Goal: Task Accomplishment & Management: Use online tool/utility

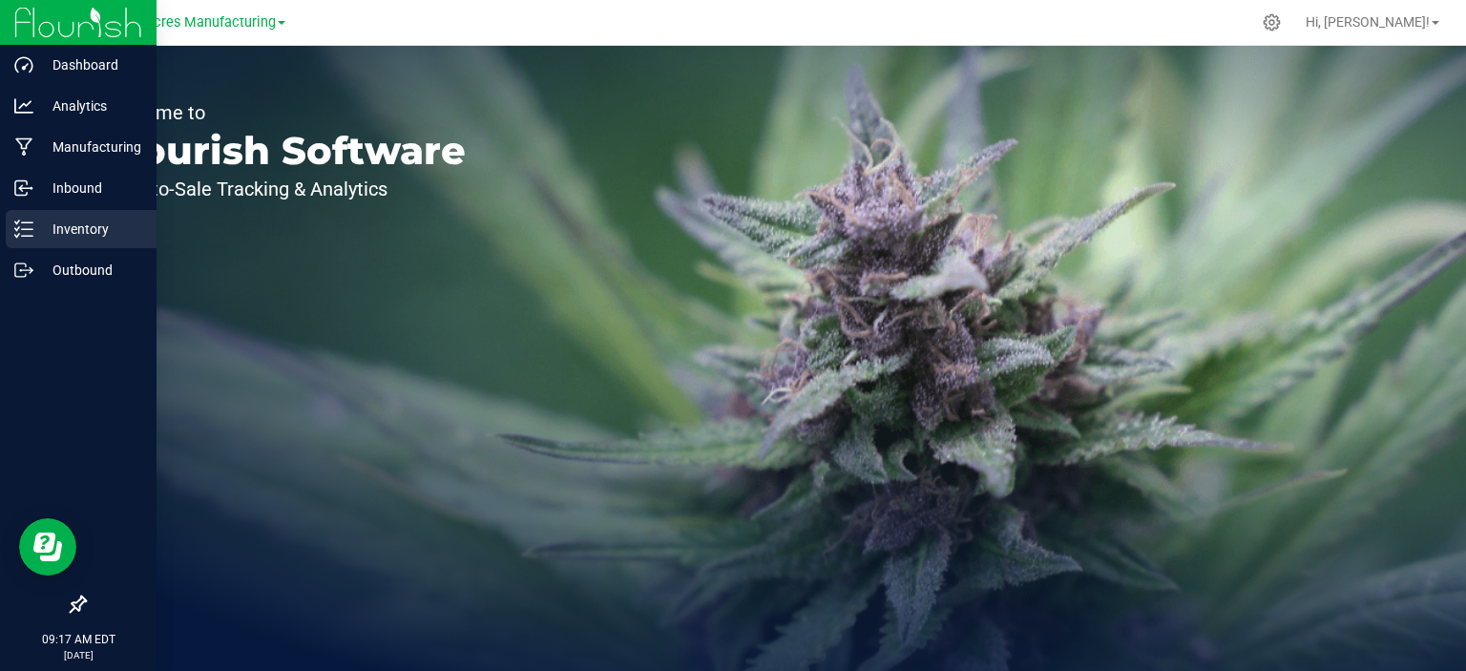
click at [9, 228] on div "Inventory" at bounding box center [81, 229] width 151 height 38
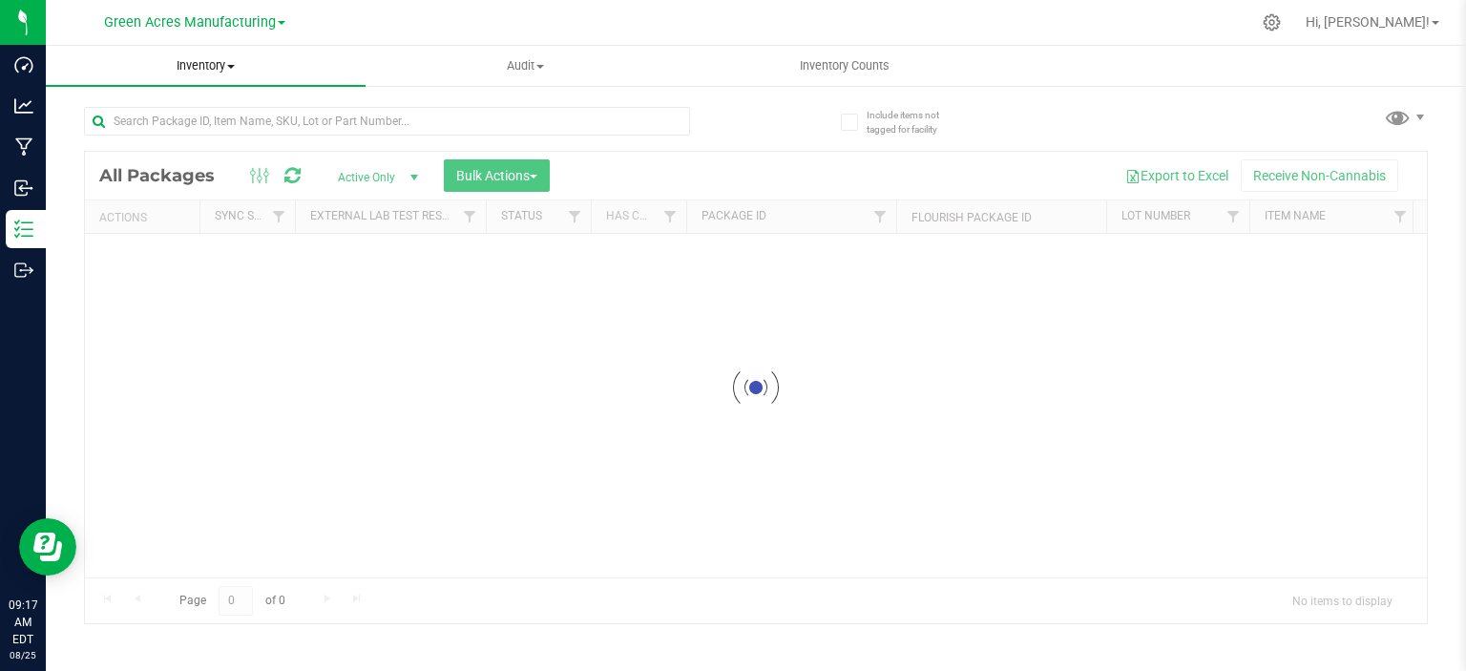
click at [194, 71] on span "Inventory" at bounding box center [206, 65] width 320 height 17
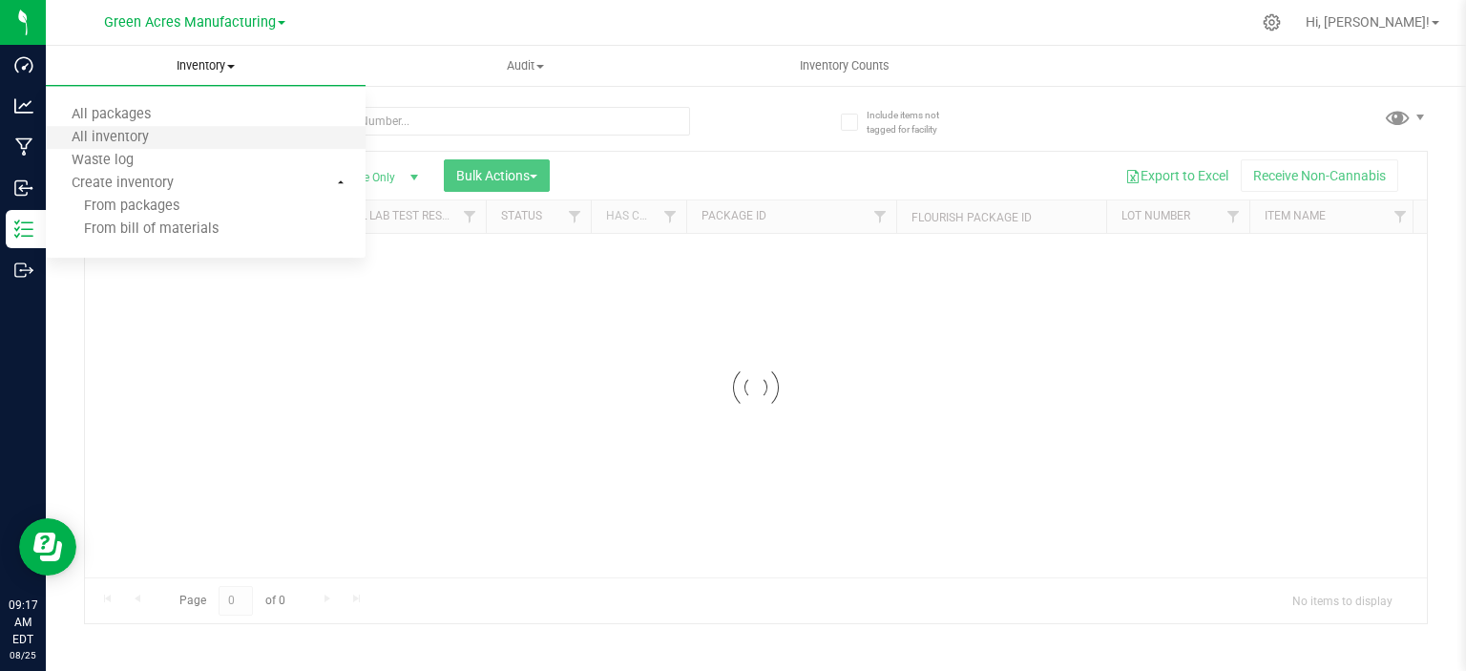
click at [201, 131] on li "All inventory" at bounding box center [206, 138] width 320 height 23
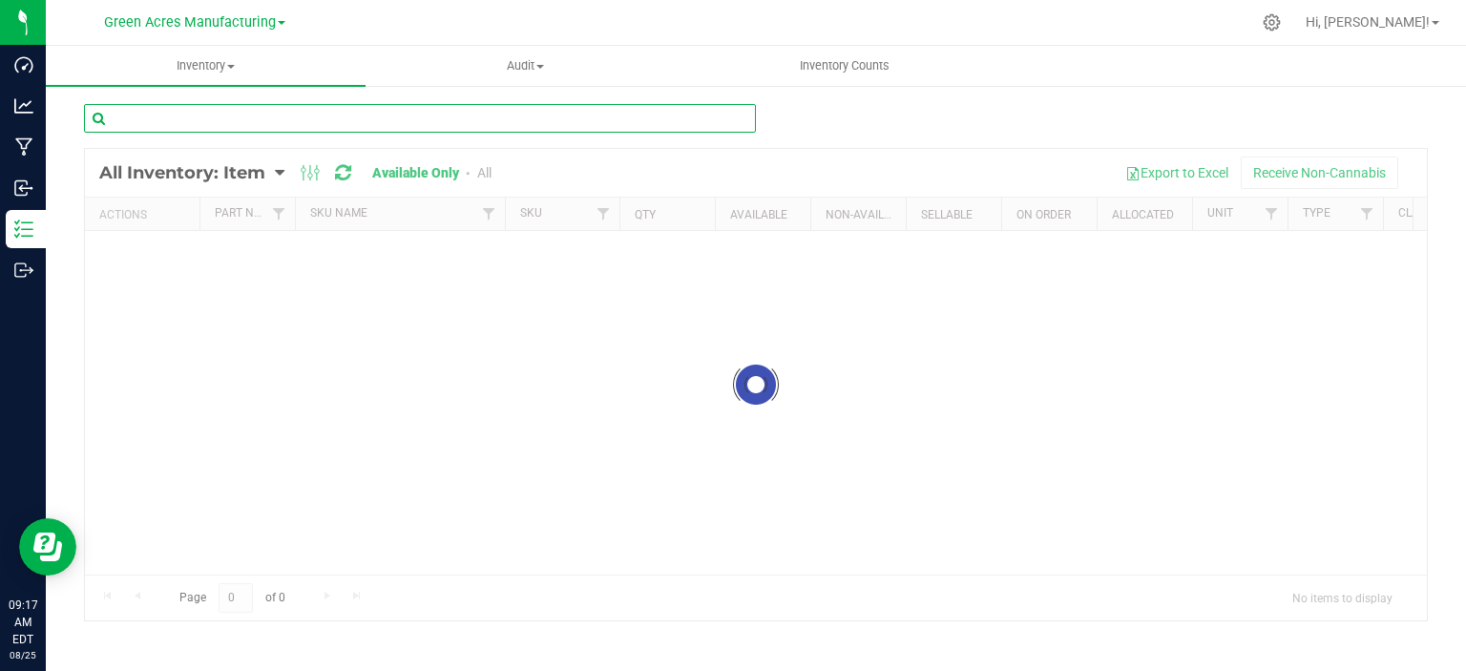
click at [423, 123] on input "text" at bounding box center [420, 118] width 672 height 29
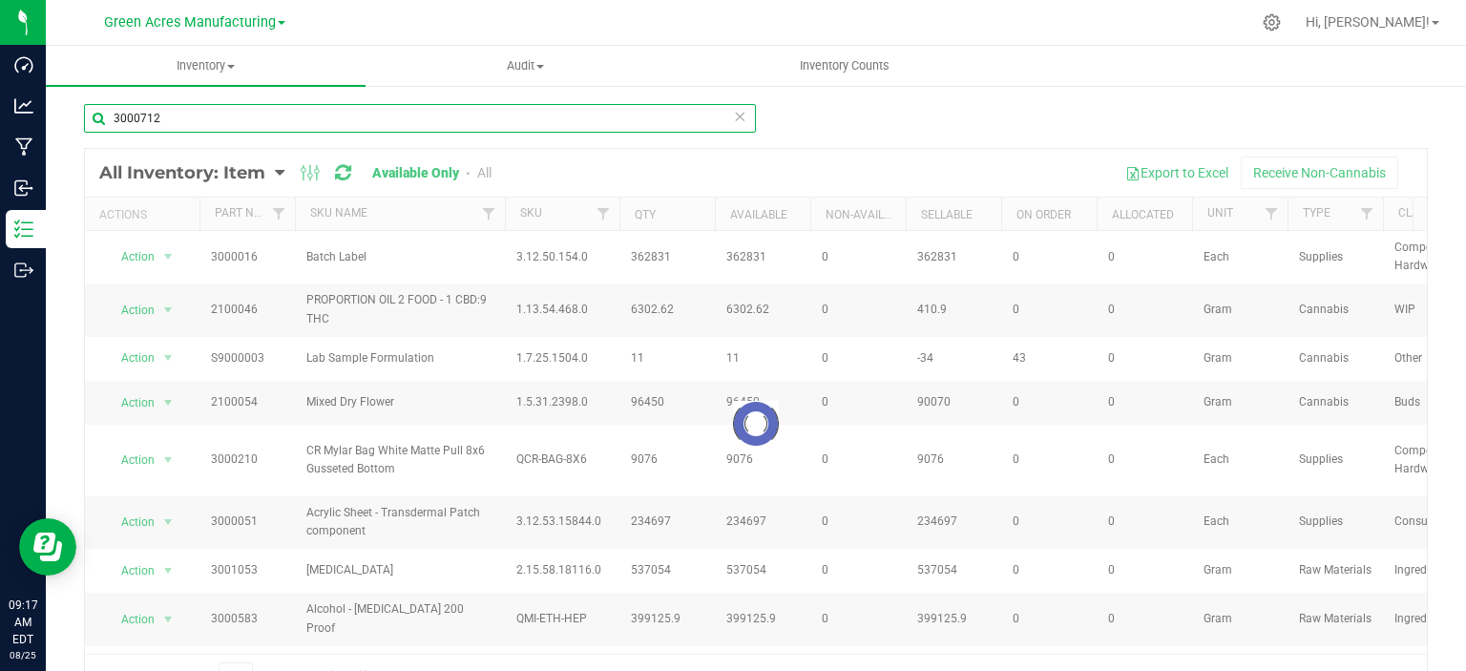
type input "3000712"
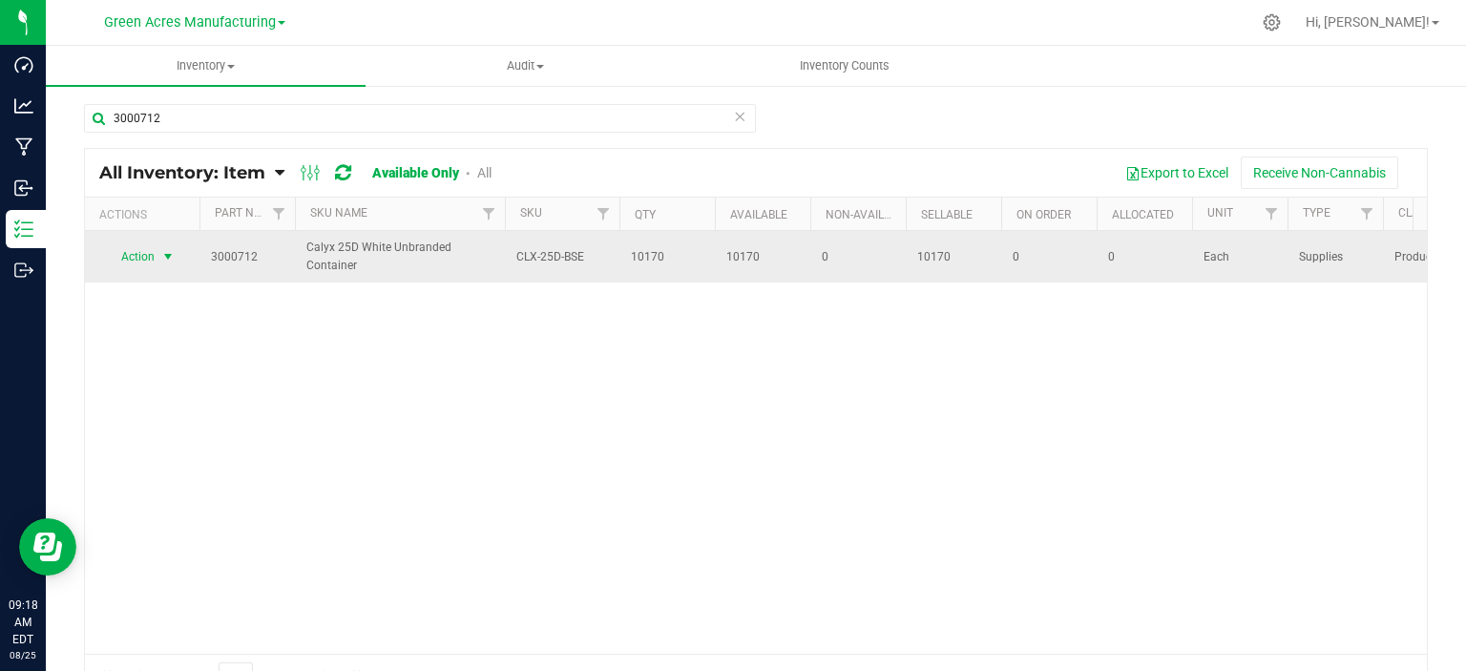
click at [127, 249] on span "Action" at bounding box center [130, 256] width 52 height 27
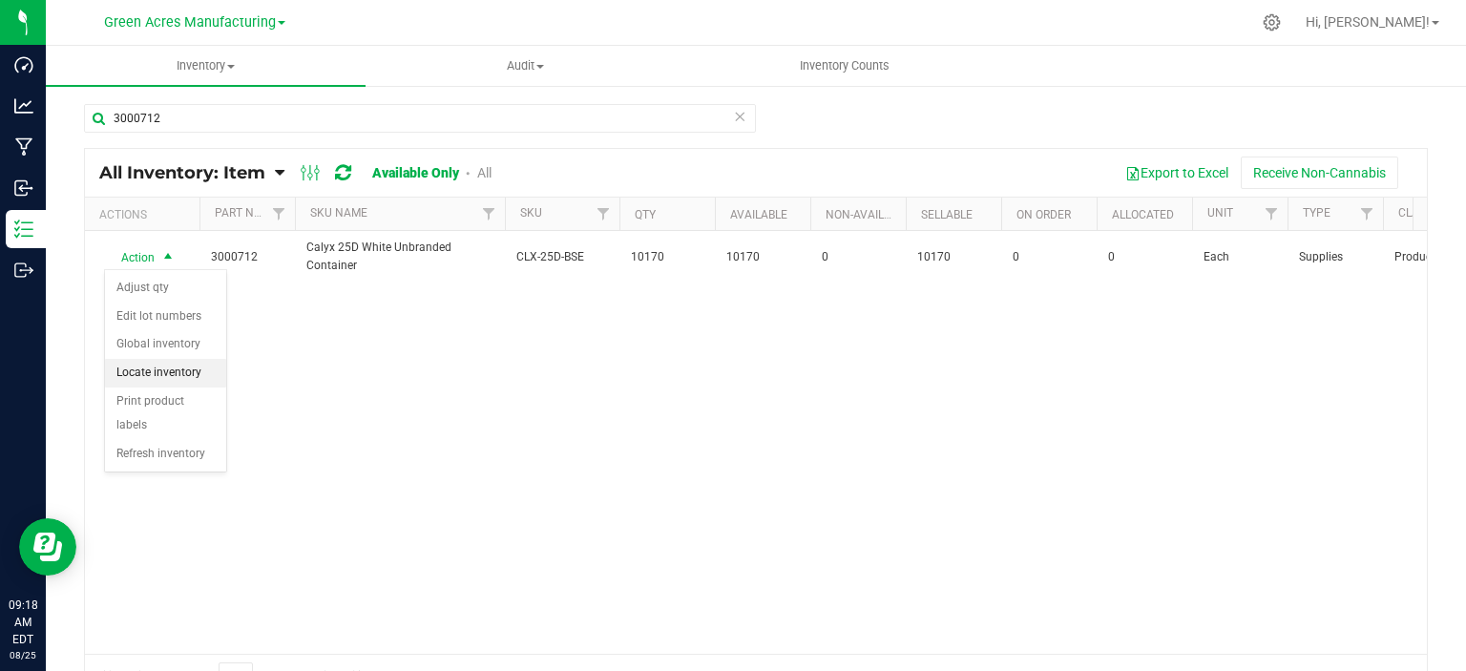
click at [159, 371] on li "Locate inventory" at bounding box center [165, 373] width 121 height 29
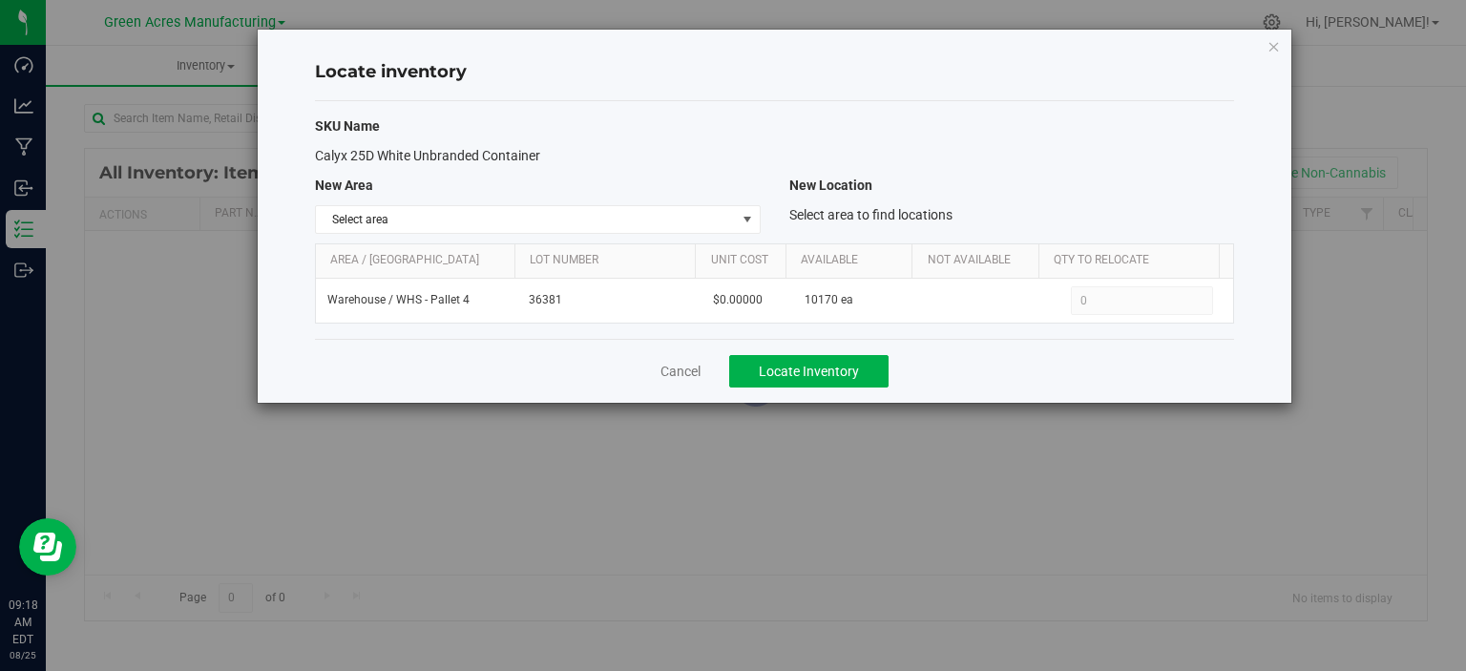
click at [522, 200] on div "SKU Name Calyx 25D White Unbranded Container New Area New Location Select area …" at bounding box center [775, 220] width 920 height 238
click at [519, 206] on span "Select area" at bounding box center [526, 219] width 420 height 27
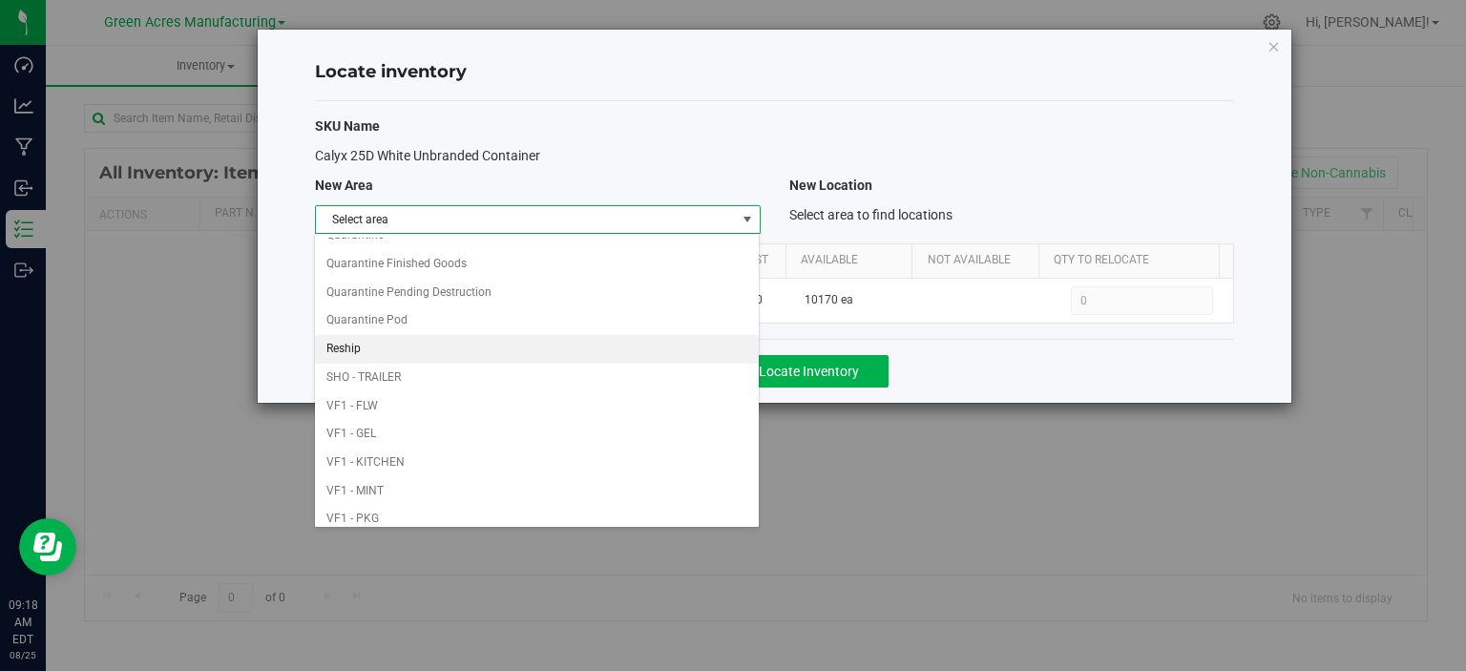
scroll to position [916, 0]
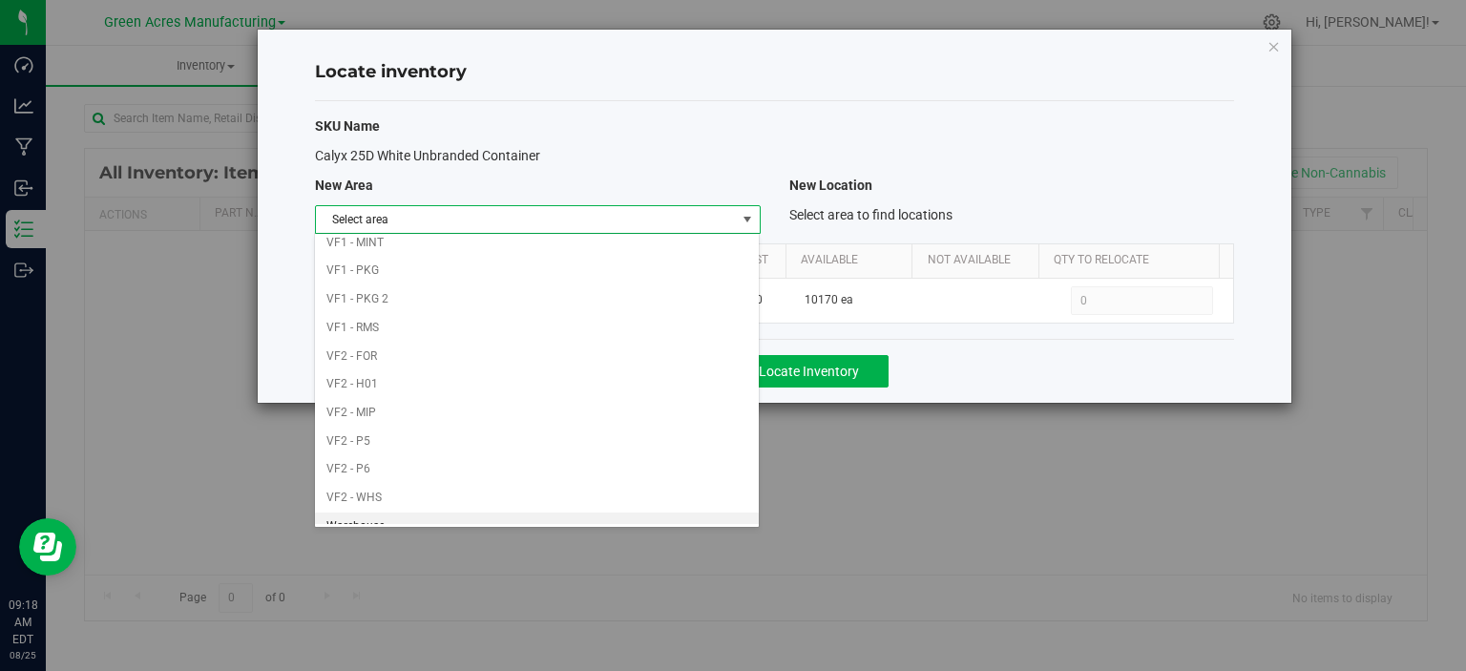
click at [434, 513] on li "Warehouse" at bounding box center [537, 527] width 444 height 29
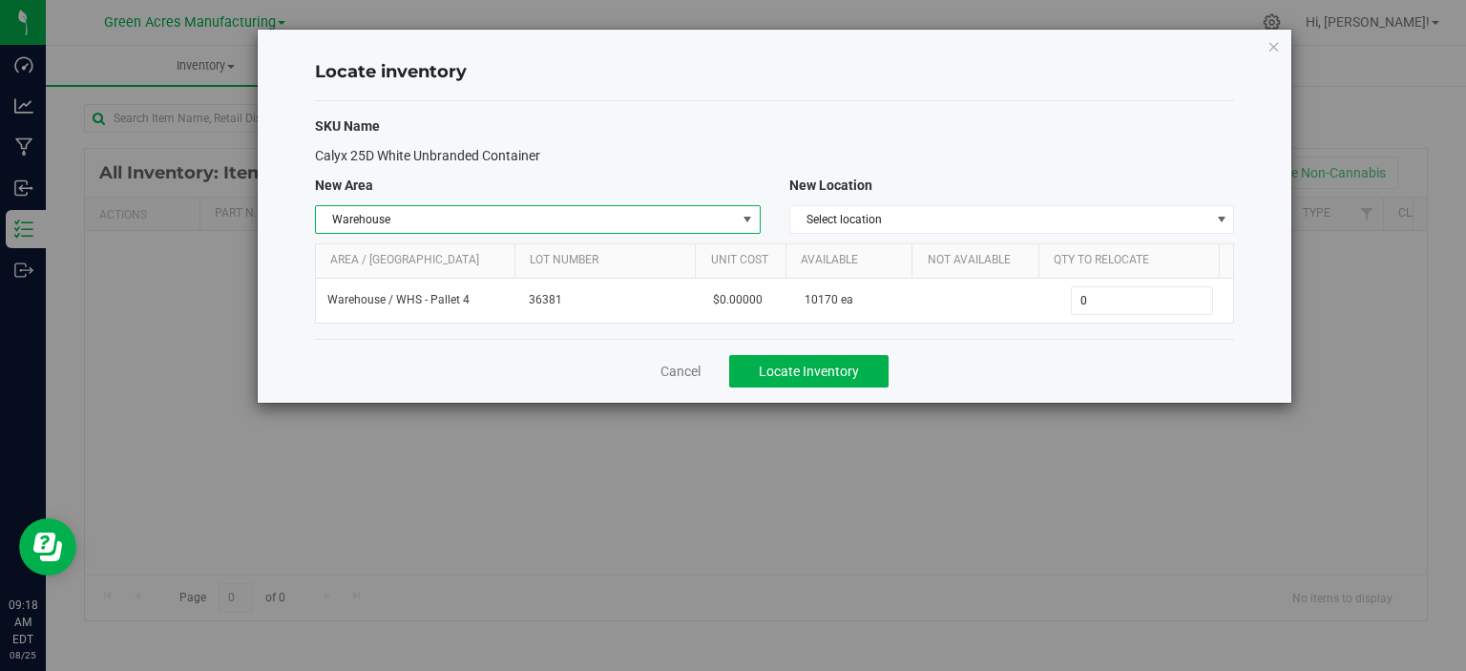
click at [668, 222] on span "Warehouse" at bounding box center [526, 219] width 420 height 27
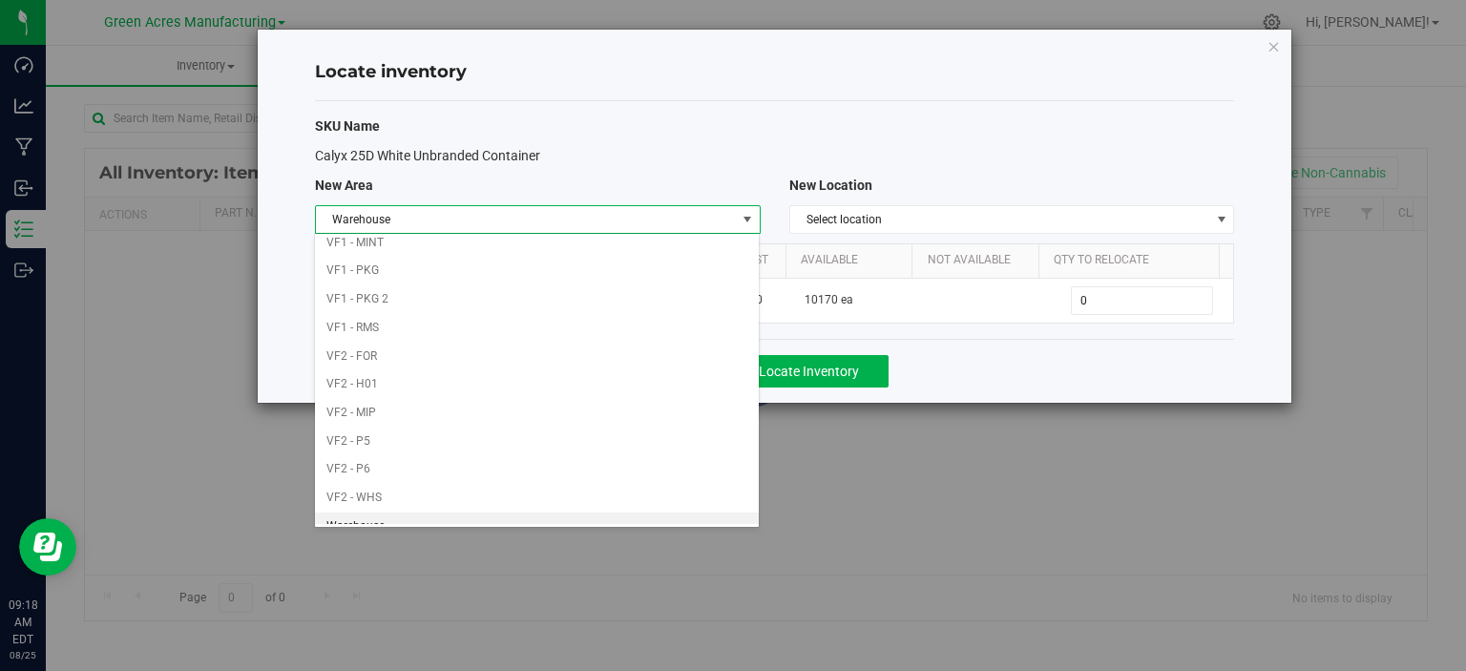
click at [558, 513] on li "Warehouse" at bounding box center [537, 527] width 444 height 29
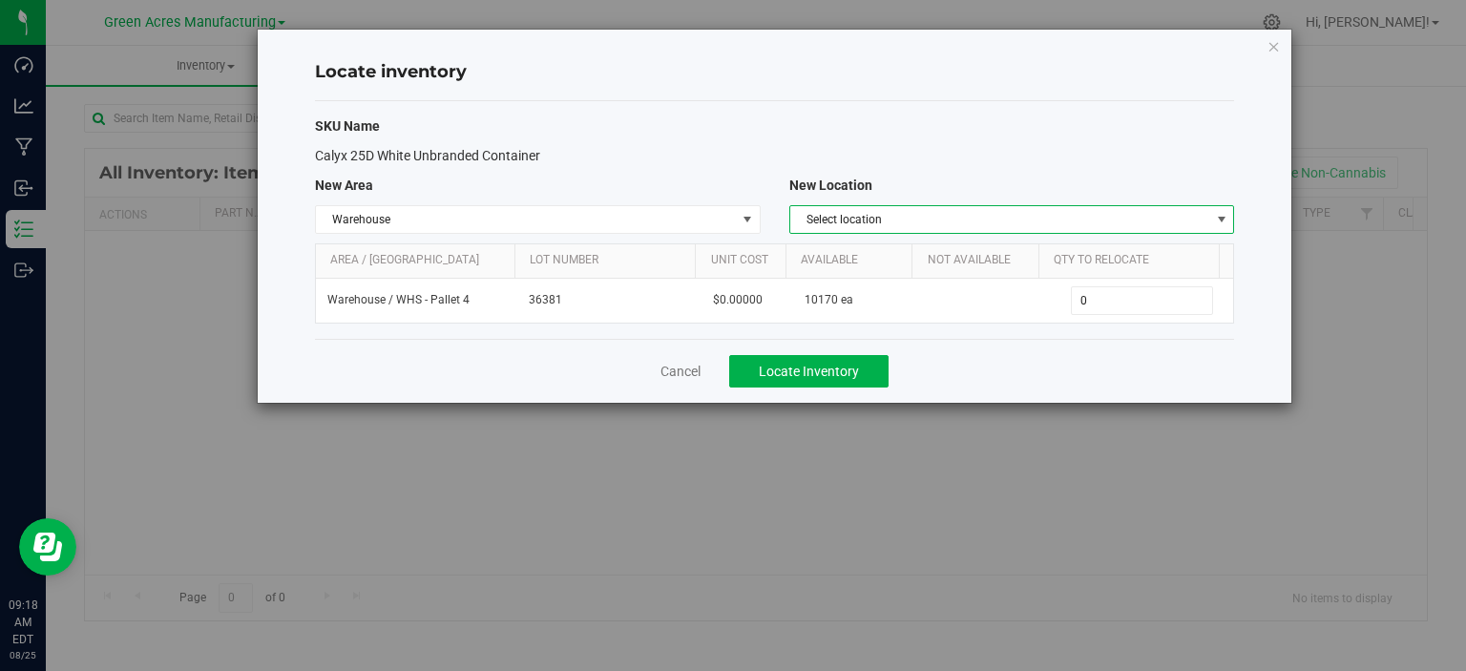
click at [1047, 225] on span "Select location" at bounding box center [1000, 219] width 420 height 27
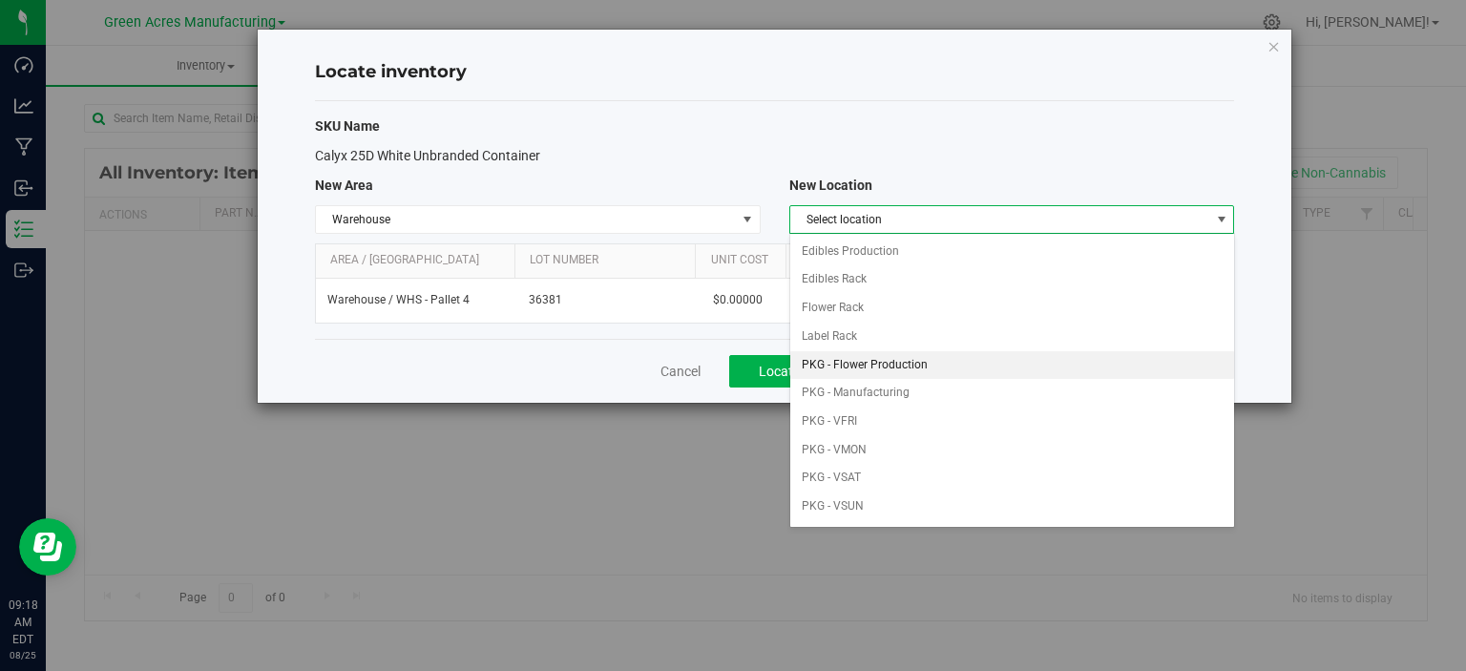
click at [954, 362] on li "PKG - Flower Production" at bounding box center [1012, 365] width 444 height 29
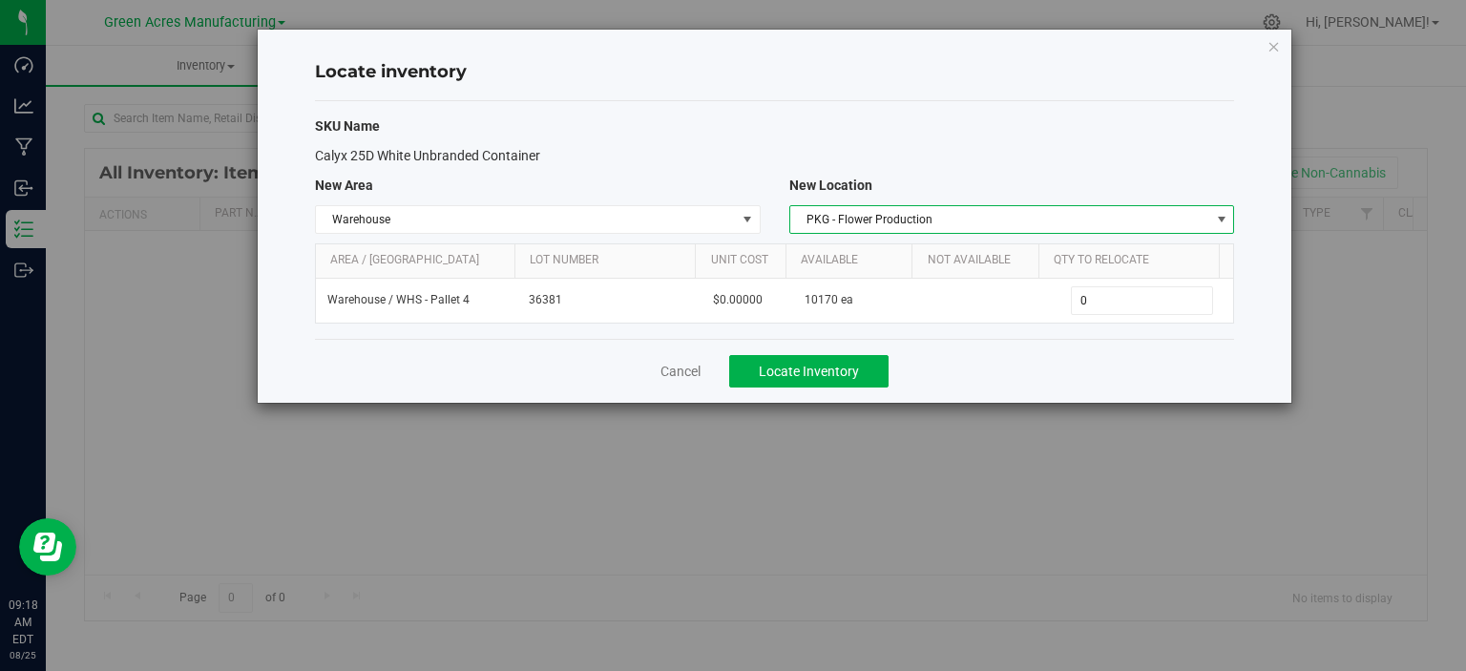
click at [1121, 268] on th "Qty to Relocate" at bounding box center [1129, 261] width 180 height 34
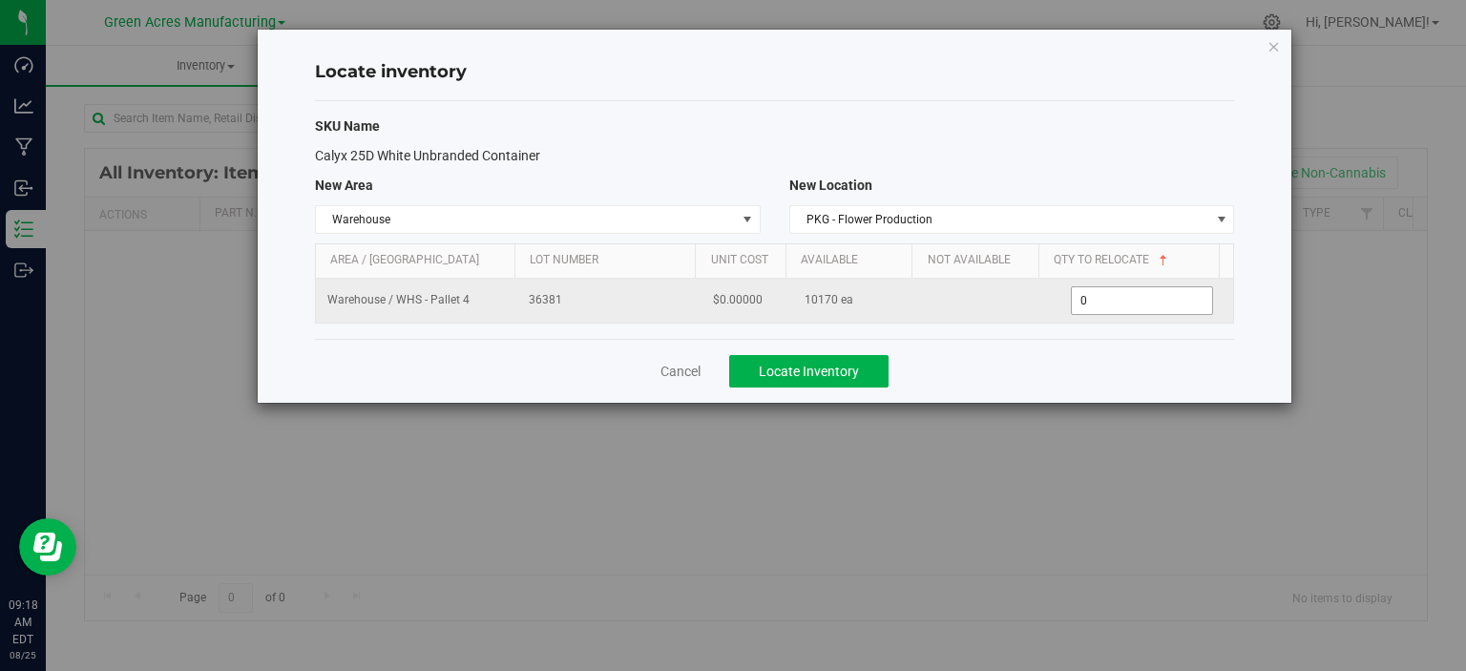
click at [1115, 289] on span "0 0" at bounding box center [1142, 300] width 142 height 29
click at [1115, 289] on input "0" at bounding box center [1142, 300] width 140 height 27
type input "4170"
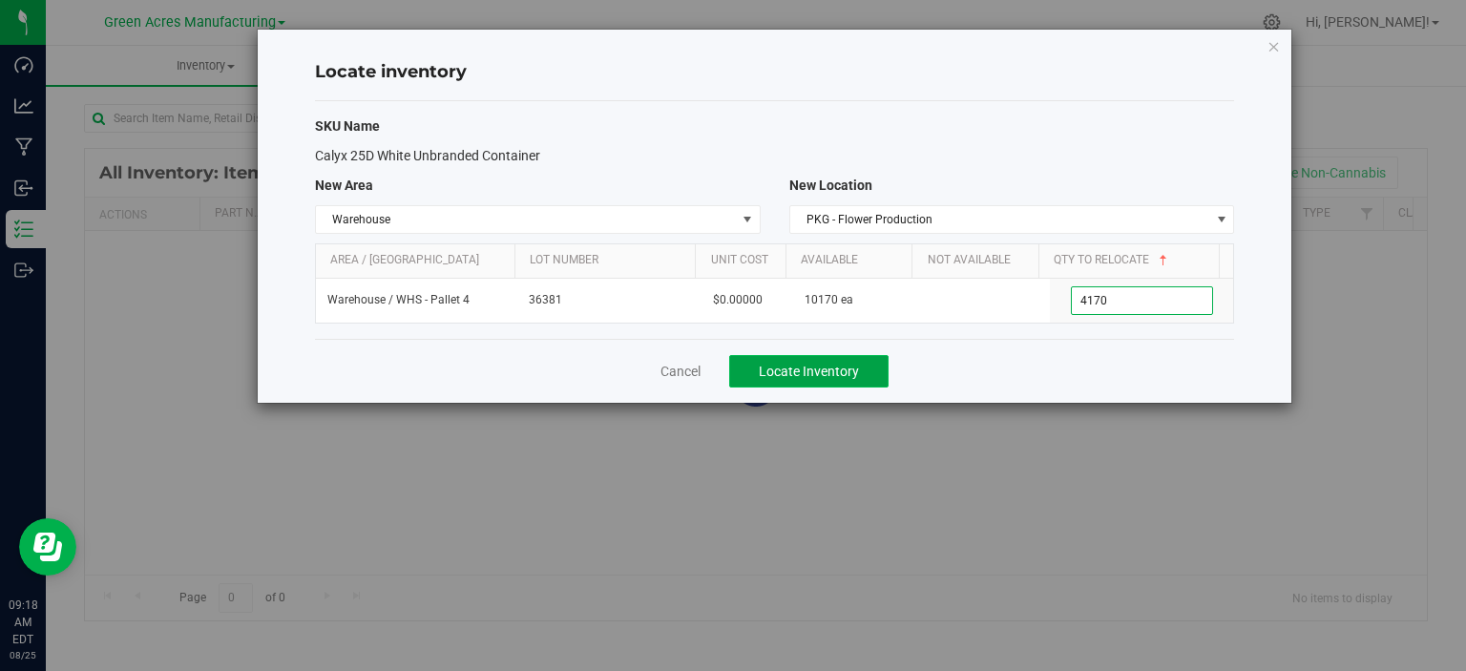
click at [845, 369] on span "Locate Inventory" at bounding box center [809, 371] width 100 height 15
type input "4,170"
